Goal: Task Accomplishment & Management: Use online tool/utility

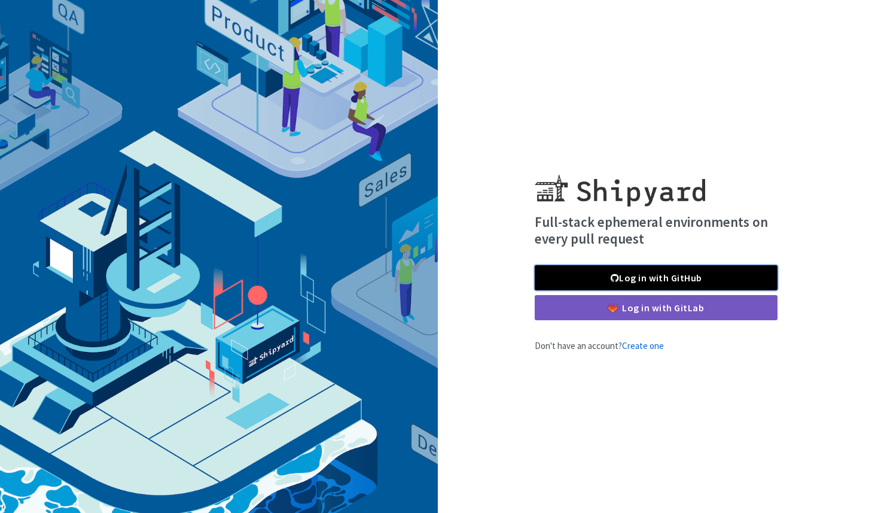
click at [615, 271] on link "Log in with GitHub" at bounding box center [656, 277] width 243 height 25
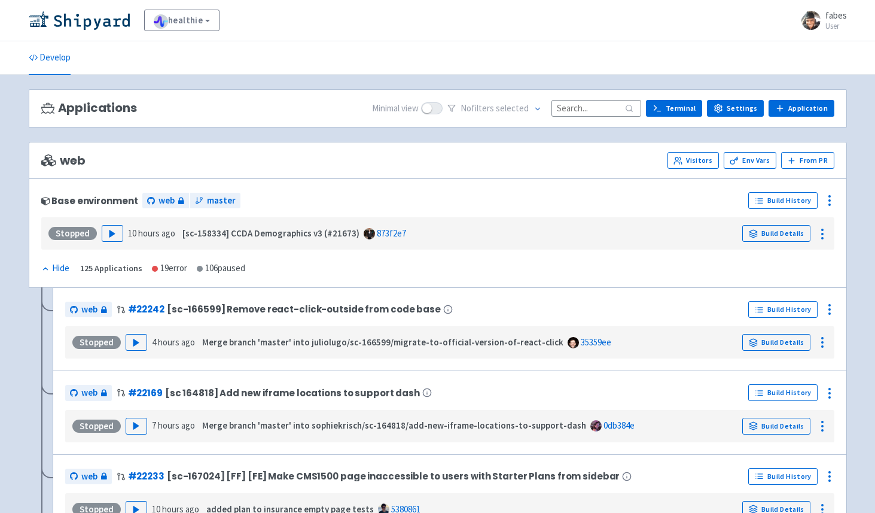
click at [573, 104] on input at bounding box center [597, 108] width 90 height 16
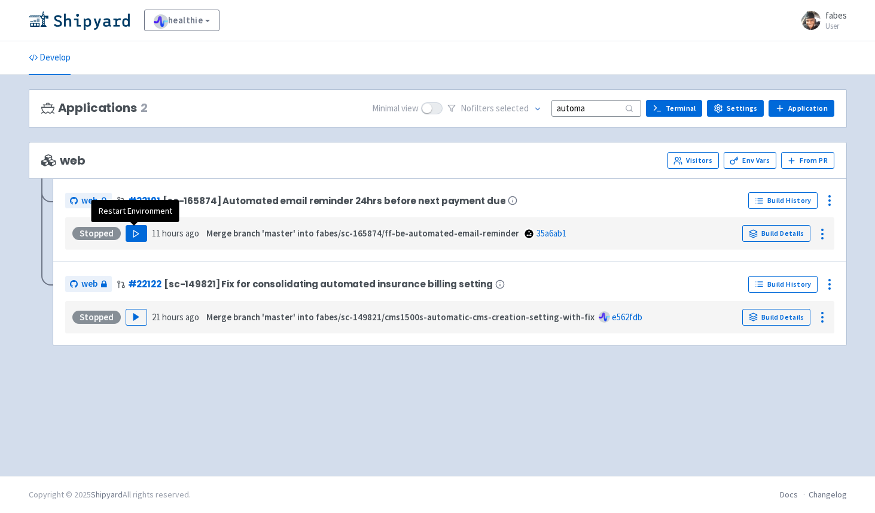
type input "automa"
click at [129, 235] on button "Play" at bounding box center [137, 233] width 22 height 17
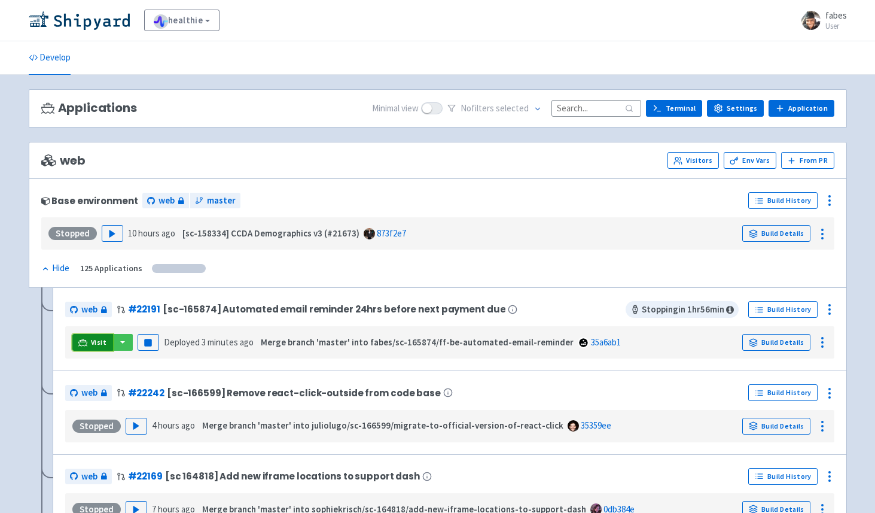
click at [95, 340] on span "Visit" at bounding box center [99, 342] width 16 height 10
